Goal: Obtain resource: Download file/media

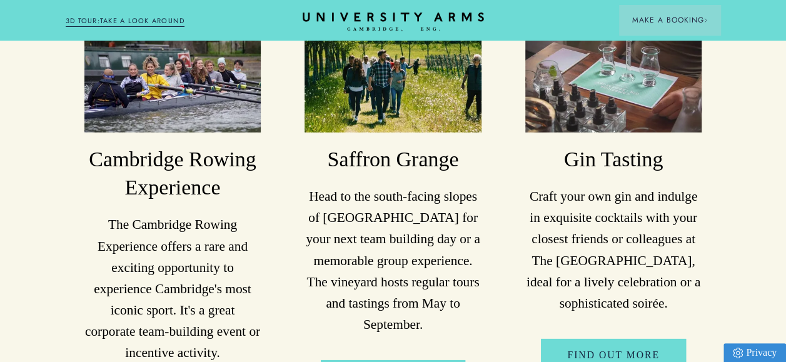
scroll to position [4216, 0]
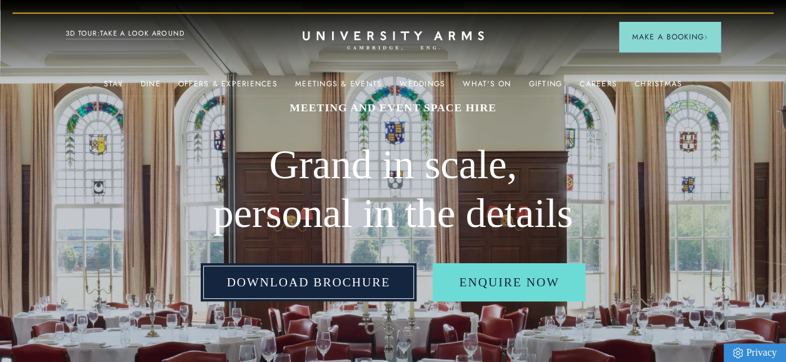
click at [291, 284] on link "Download Brochure" at bounding box center [309, 282] width 216 height 39
